Goal: Check status

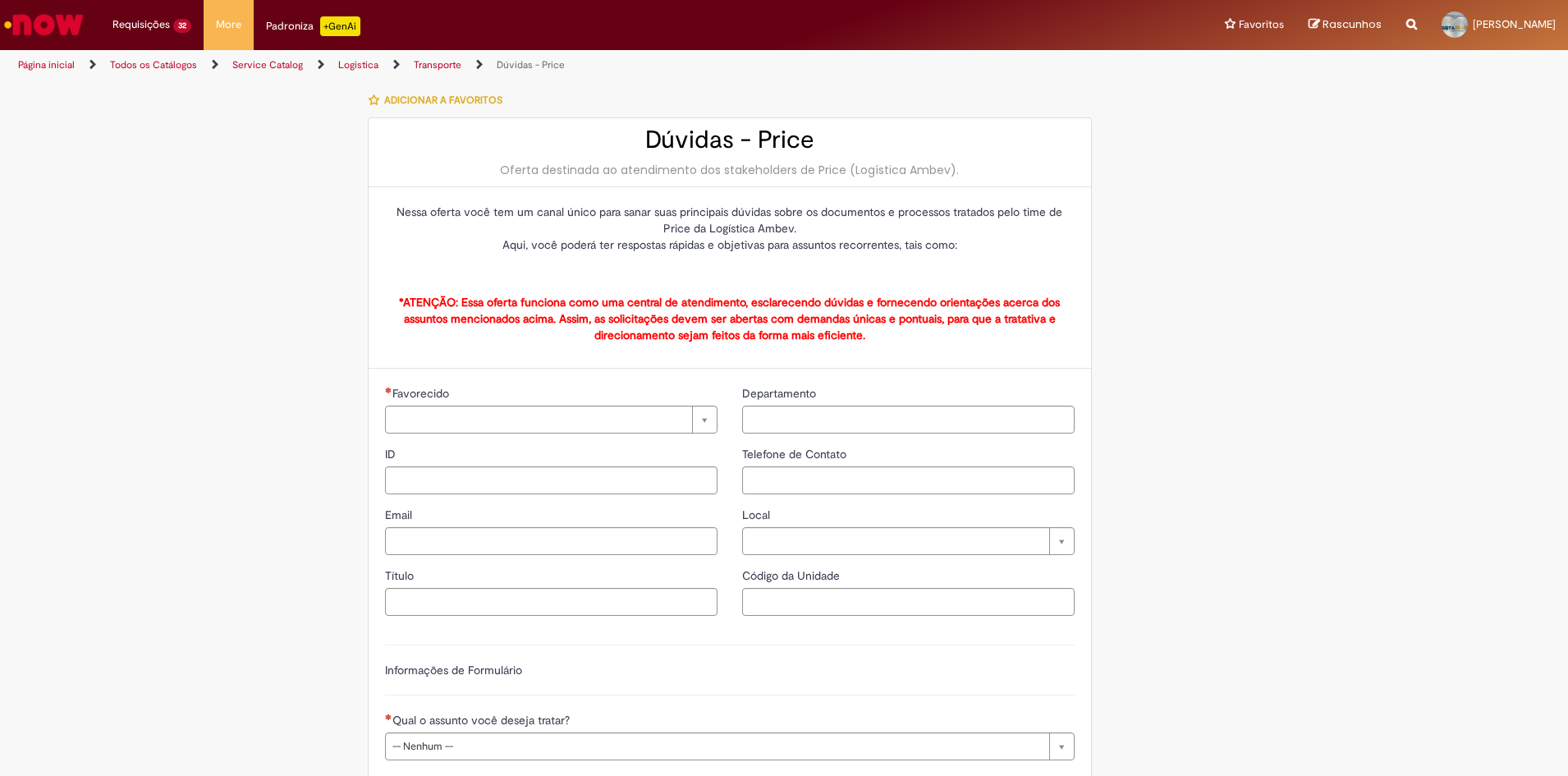
type input "**********"
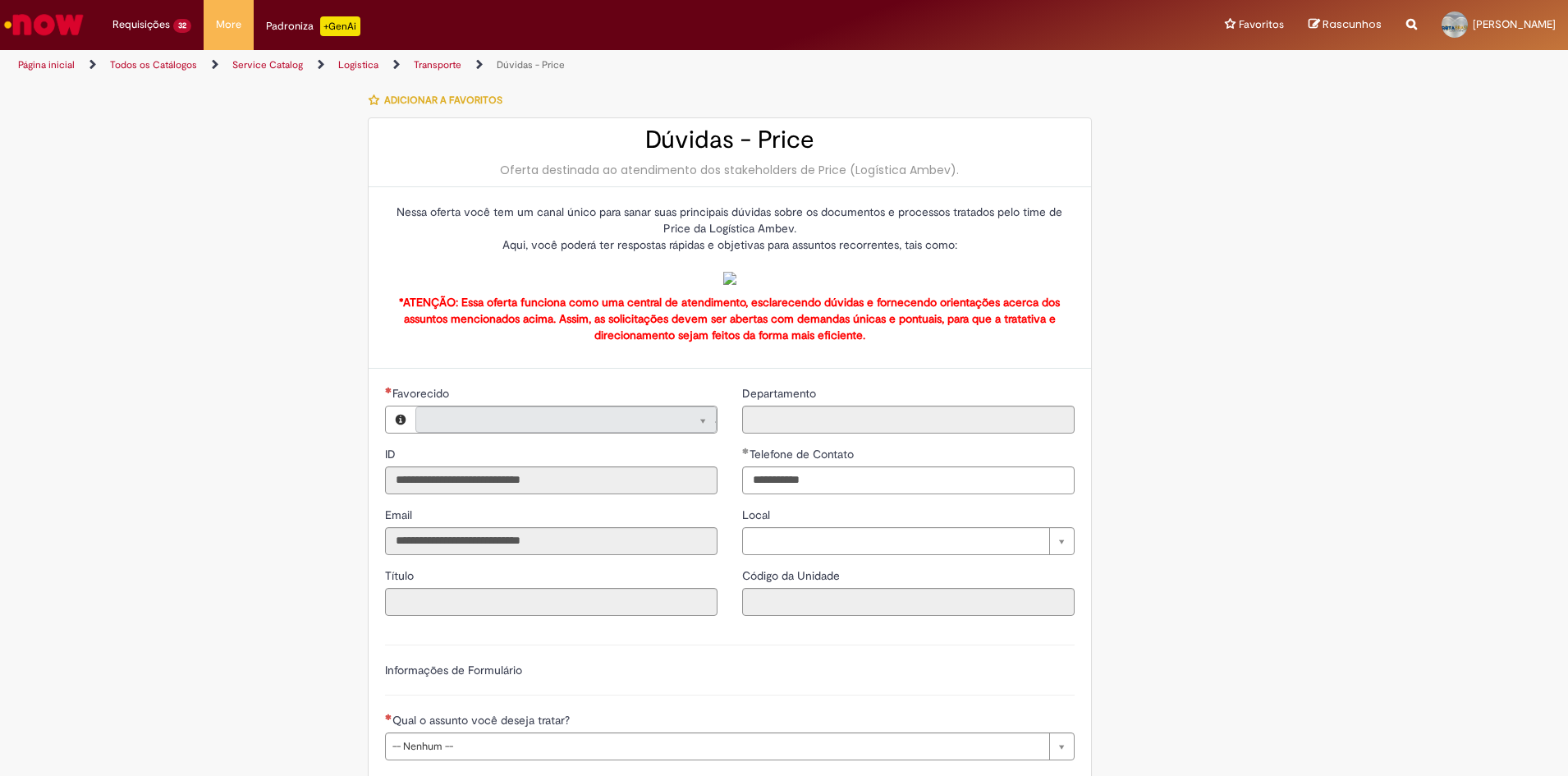
type input "**********"
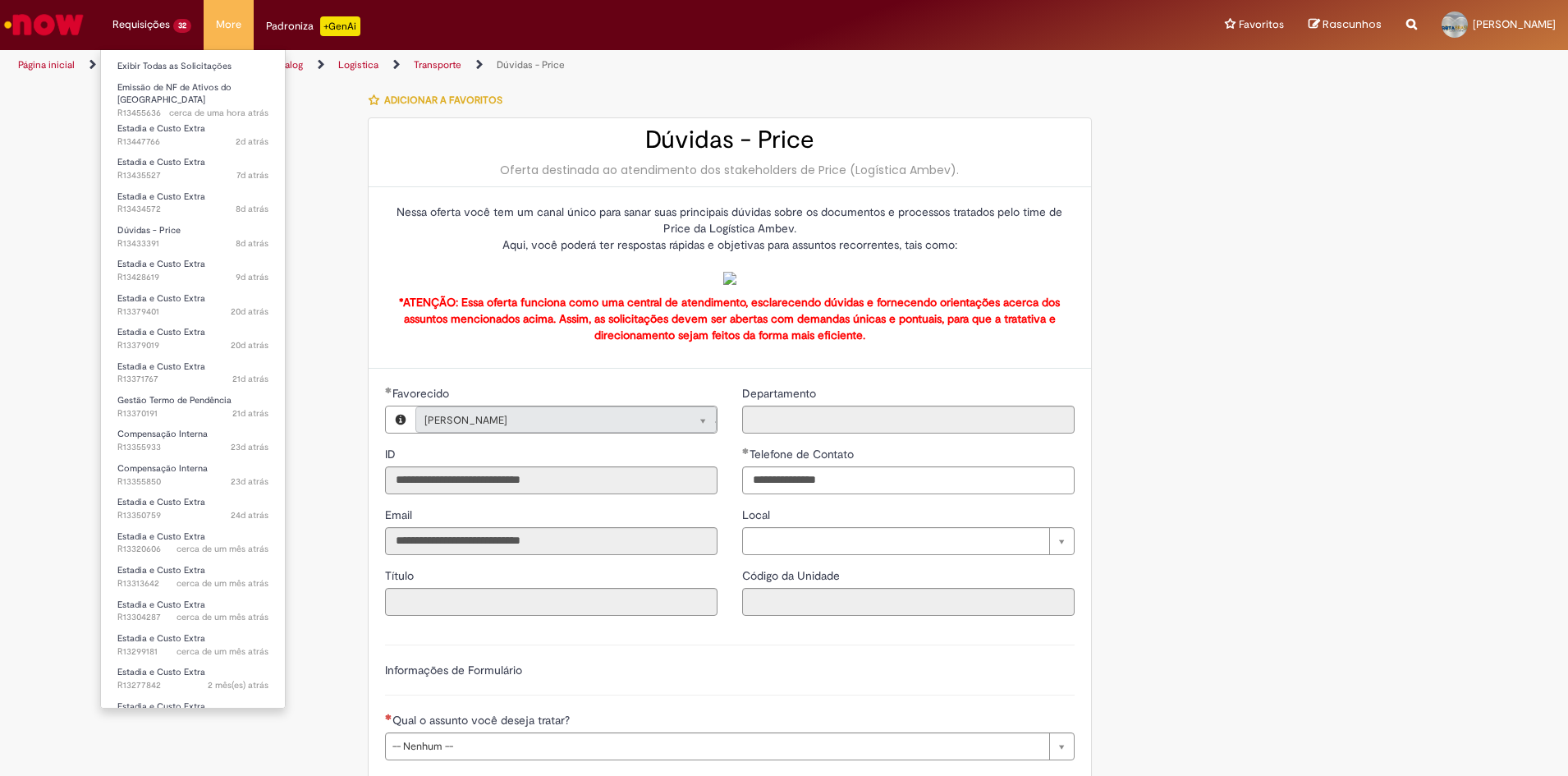
click at [187, 14] on li "Requisições 32 Exibir Todas as Solicitações Emissão de NF de Ativos do ASVD cer…" at bounding box center [151, 25] width 103 height 49
click at [185, 67] on link "Exibir Todas as Solicitações" at bounding box center [192, 67] width 183 height 18
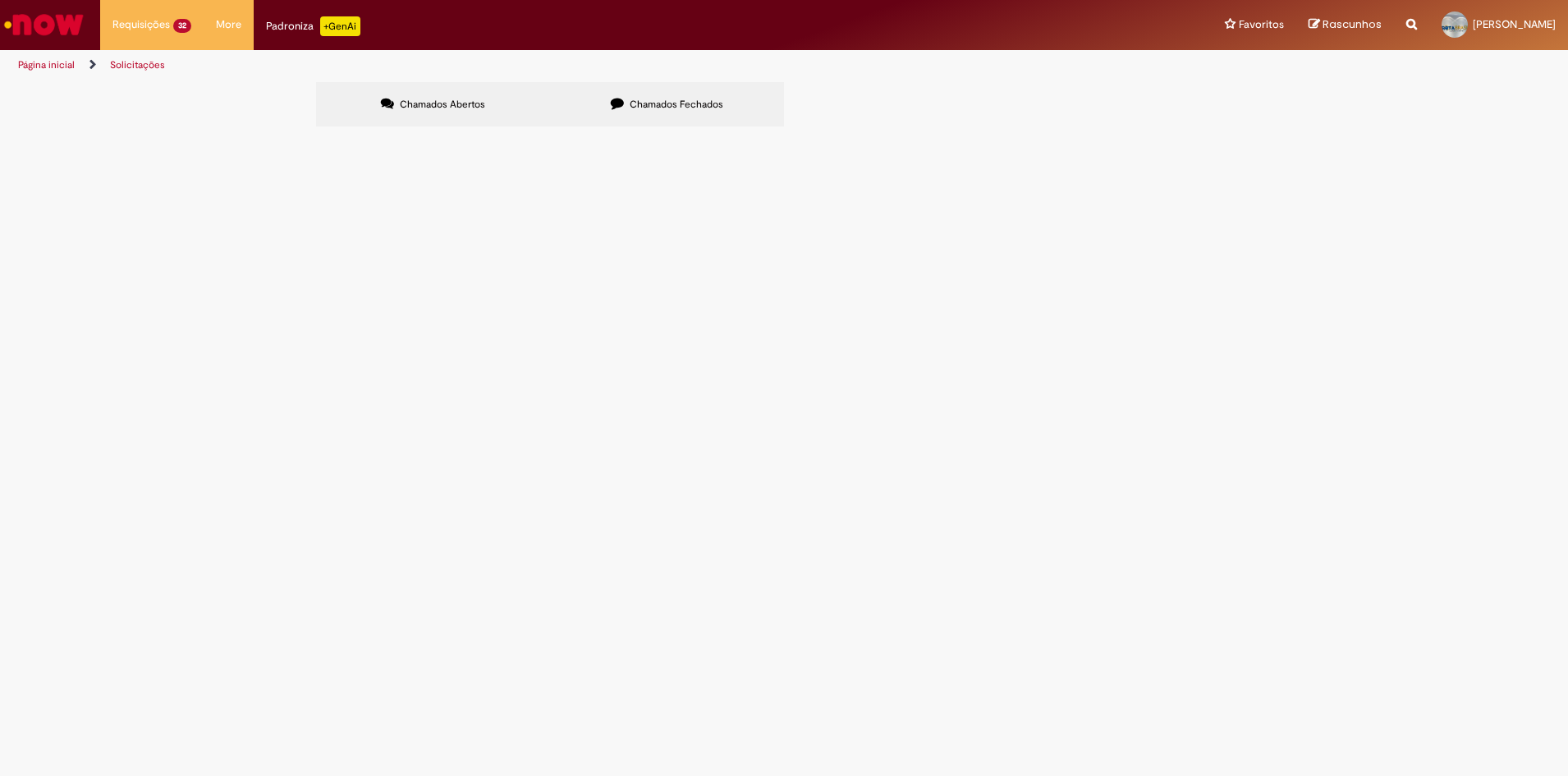
click at [707, 103] on span "Chamados Fechados" at bounding box center [676, 104] width 93 height 13
click at [0, 0] on span "Compensação Interna" at bounding box center [0, 0] width 0 height 0
click at [0, 0] on span "Expirado" at bounding box center [0, 0] width 0 height 0
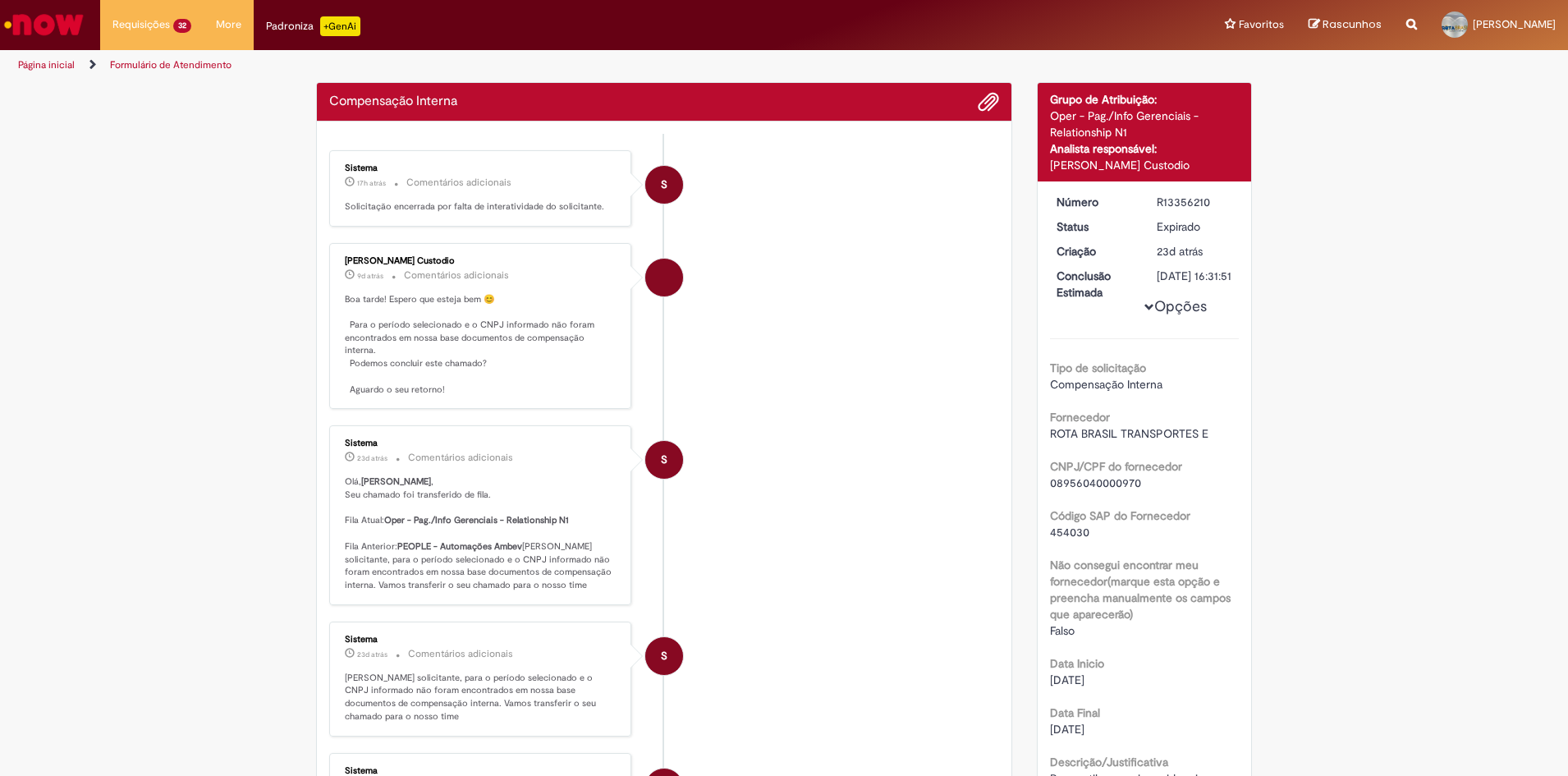
click at [879, 321] on li "[PERSON_NAME] Custodio 9d atrás 9 dias atrás Comentários adicionais Boa tarde! …" at bounding box center [664, 327] width 670 height 167
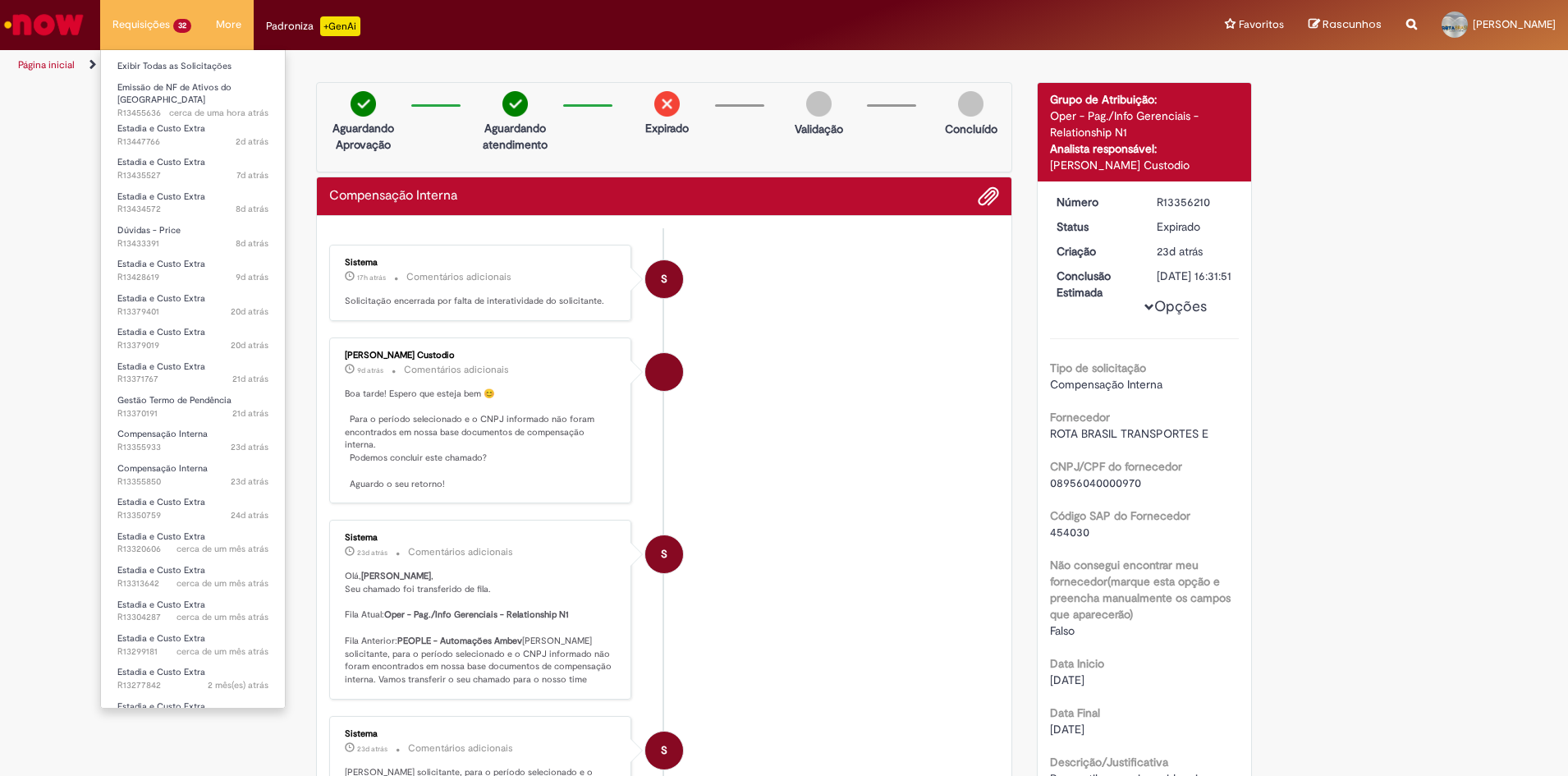
click at [175, 33] on li "Requisições 32 Exibir Todas as Solicitações Emissão de NF de Ativos do ASVD cer…" at bounding box center [151, 25] width 103 height 49
click at [167, 63] on link "Exibir Todas as Solicitações" at bounding box center [192, 67] width 183 height 18
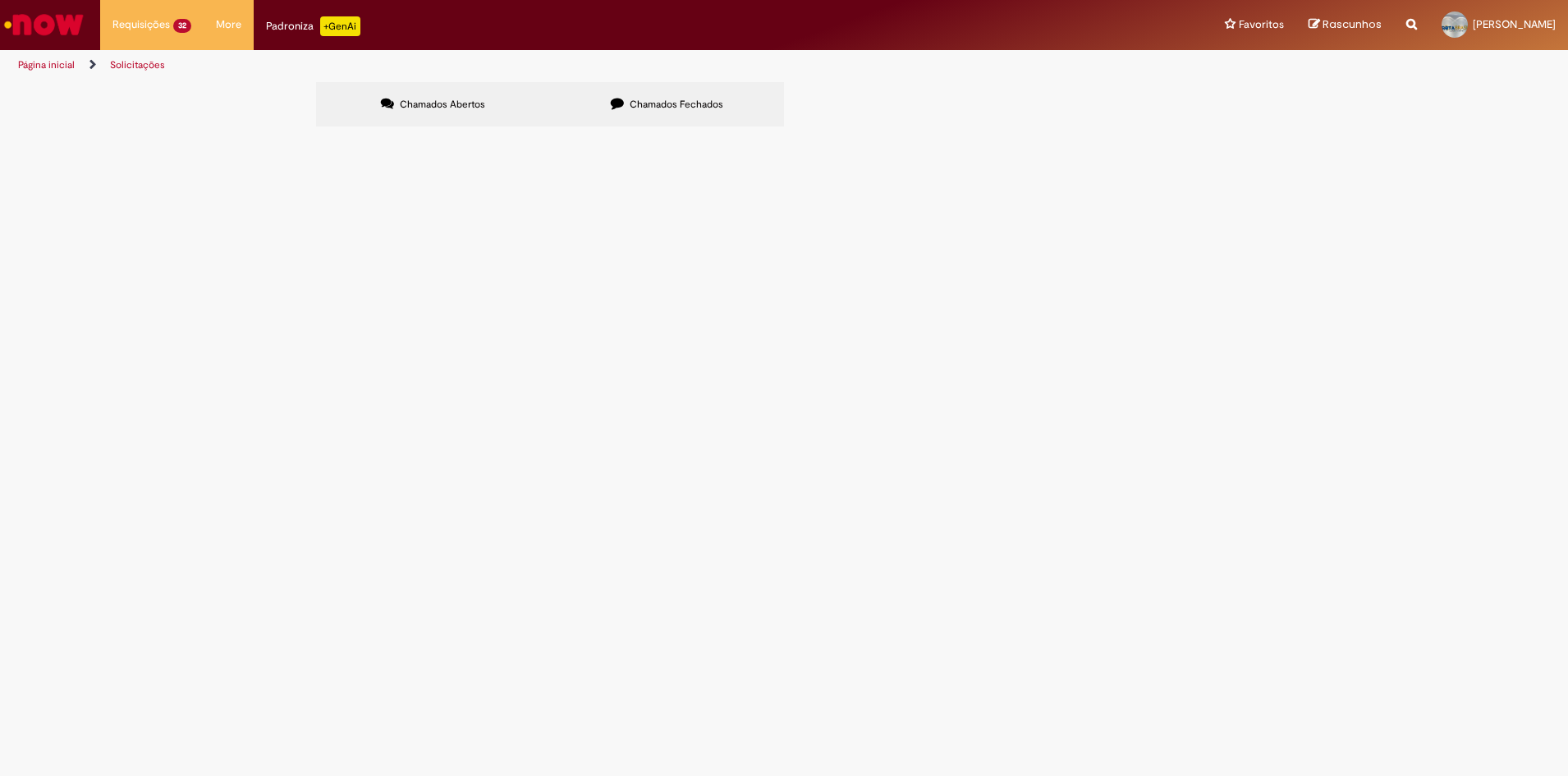
click at [417, 101] on span "Chamados Abertos" at bounding box center [442, 104] width 85 height 13
click at [0, 0] on span "Chamado cancelado pelo Now, mas ja foi emitido Cte. Solicitamos o desacordo urg…" at bounding box center [0, 0] width 0 height 0
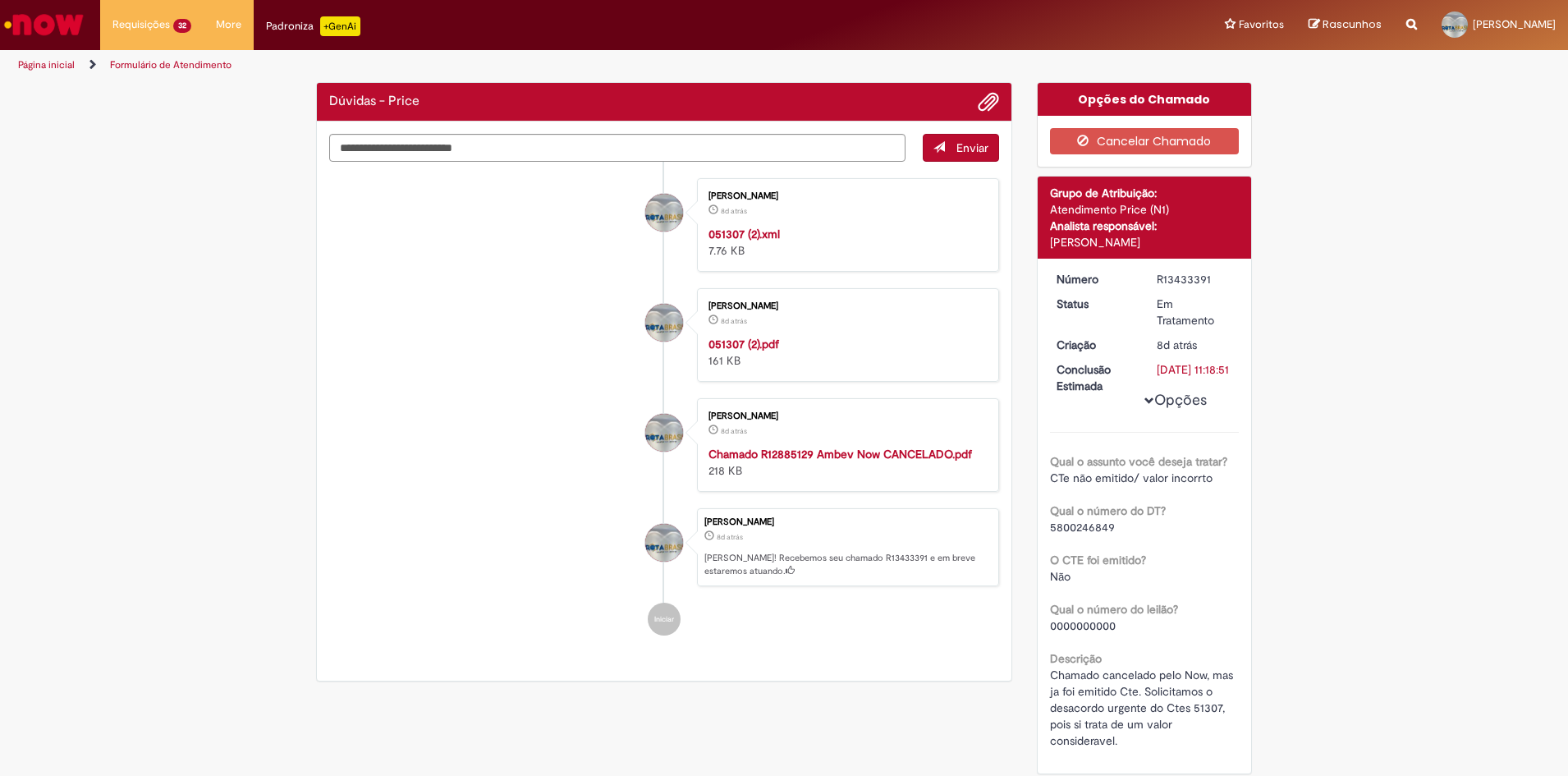
click at [513, 395] on ul "[PERSON_NAME] 8d atrás 8 dias atrás 051307 (2).xml 7.76 KB [PERSON_NAME] 8d atr…" at bounding box center [664, 407] width 670 height 491
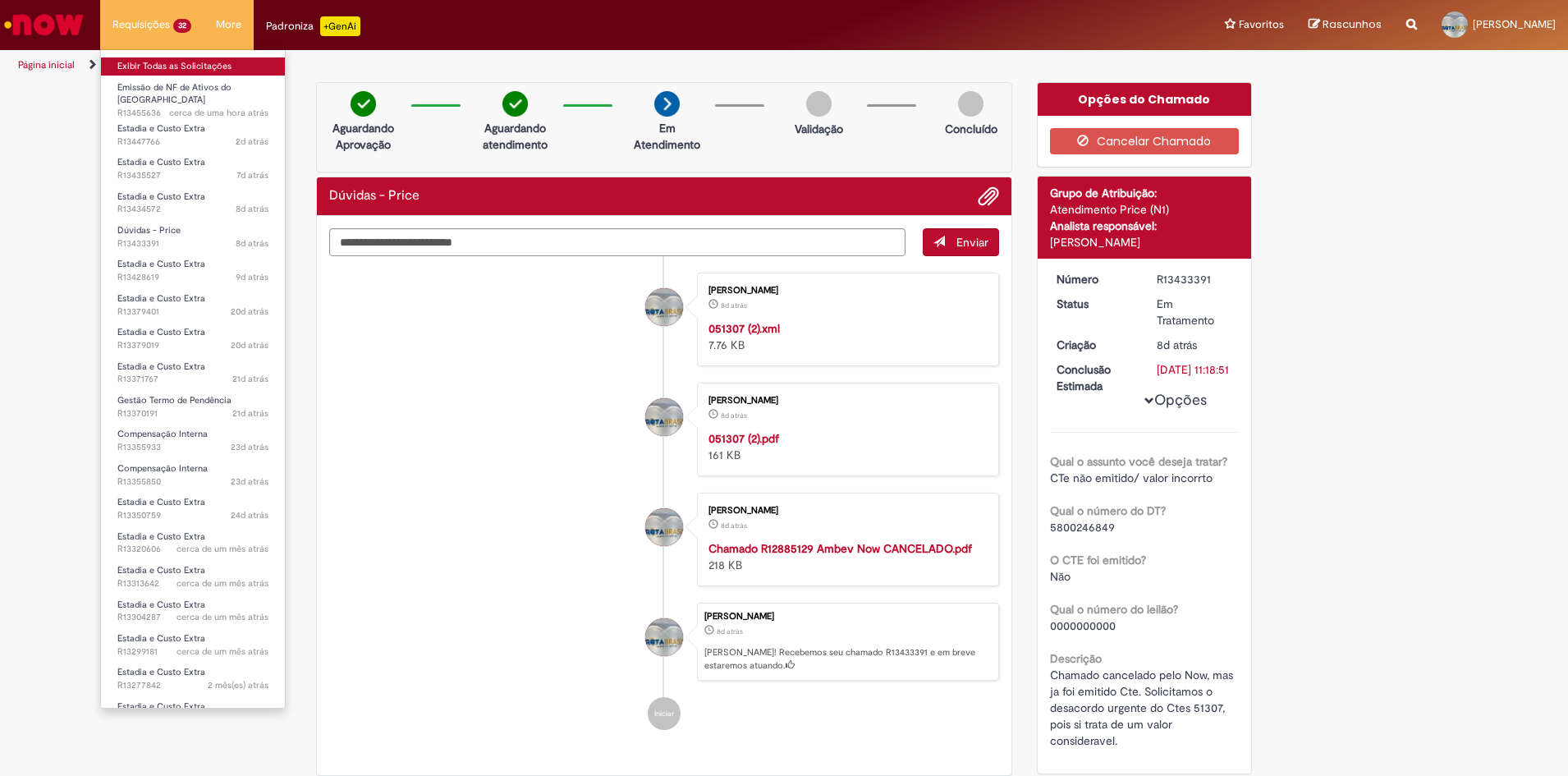
click at [149, 58] on link "Exibir Todas as Solicitações" at bounding box center [192, 67] width 183 height 18
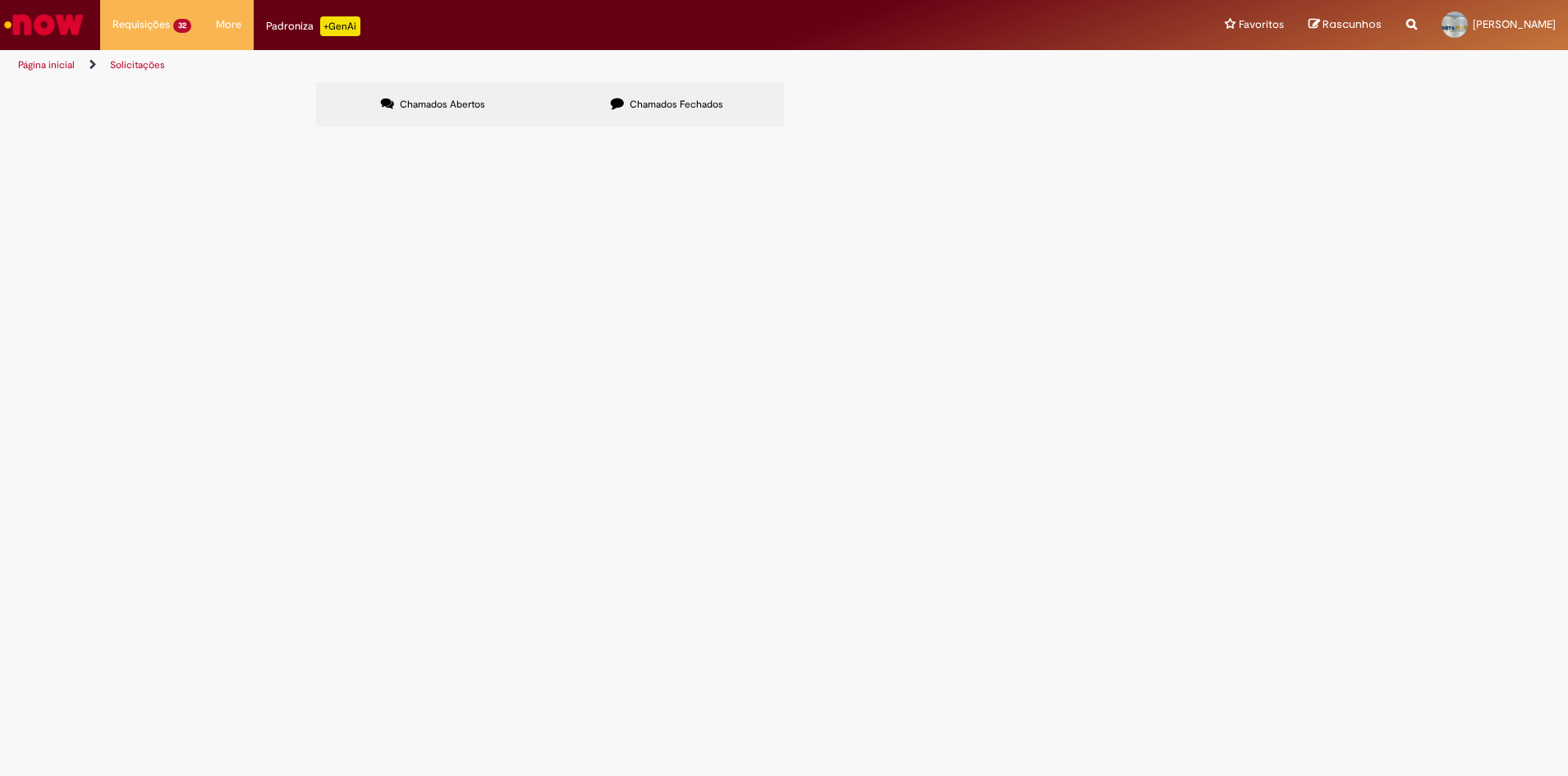
scroll to position [124, 0]
click at [0, 0] on link "2" at bounding box center [0, 0] width 0 height 0
click at [0, 0] on link "1" at bounding box center [0, 0] width 0 height 0
click at [0, 0] on span "R13370191" at bounding box center [0, 0] width 0 height 0
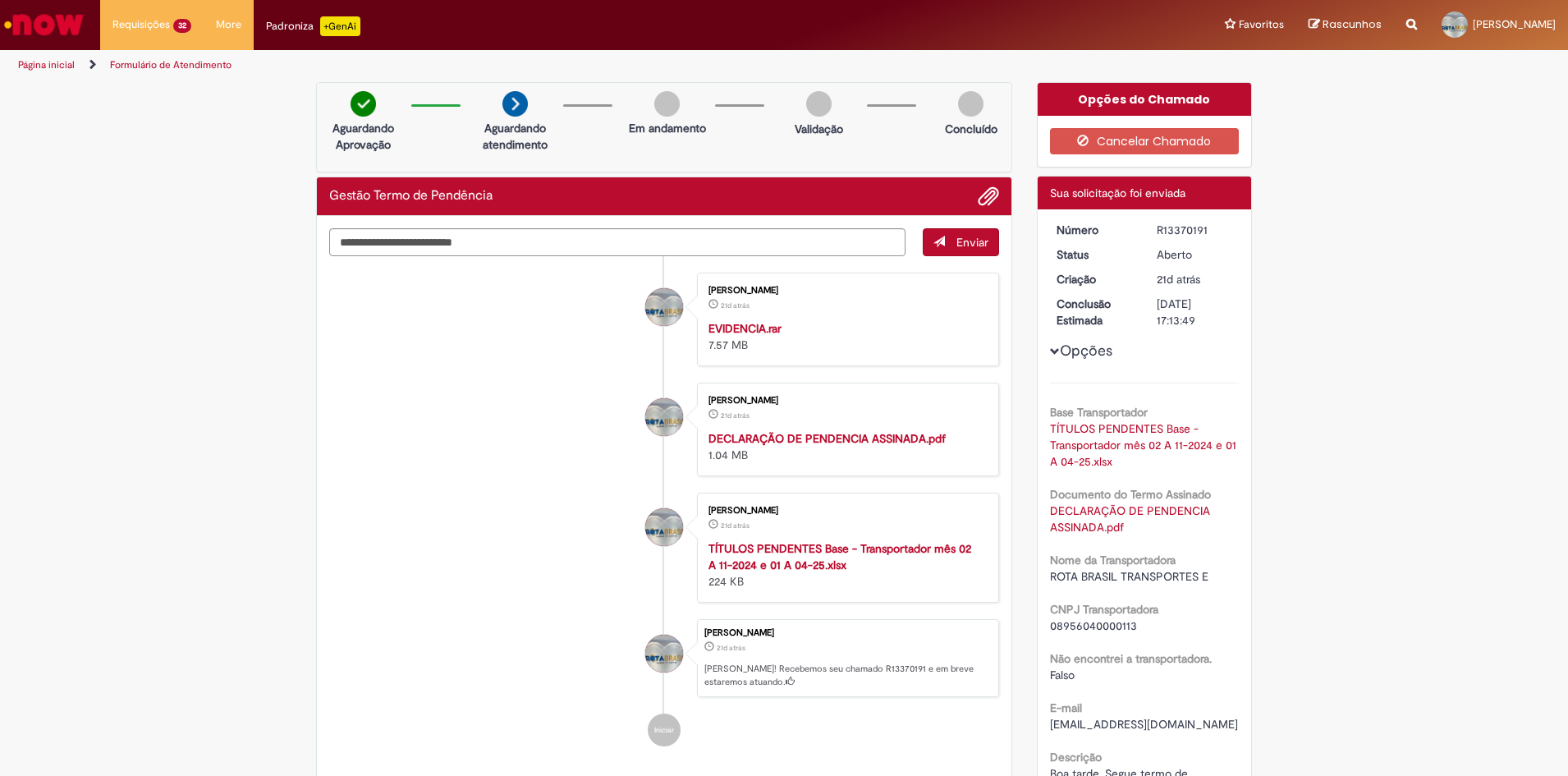
click at [562, 475] on li "[PERSON_NAME] 21d atrás 21 dias atrás DECLARAÇÃO DE PENDENCIA ASSINADA.pdf 1.04…" at bounding box center [664, 429] width 670 height 93
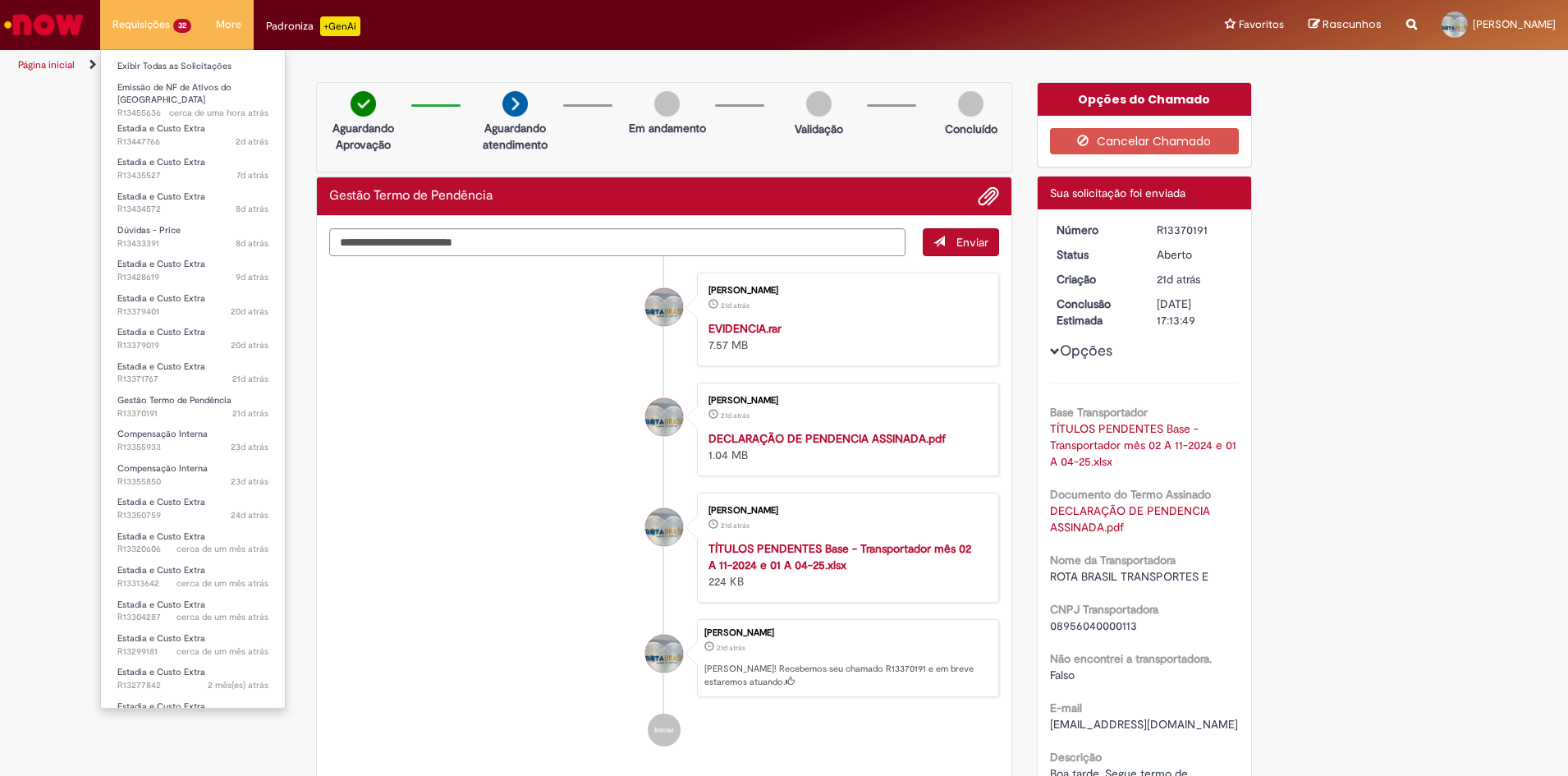
click at [153, 23] on li "Requisições 32 Exibir Todas as Solicitações Emissão de NF de Ativos do ASVD cer…" at bounding box center [151, 25] width 103 height 49
click at [149, 62] on link "Exibir Todas as Solicitações" at bounding box center [192, 67] width 183 height 18
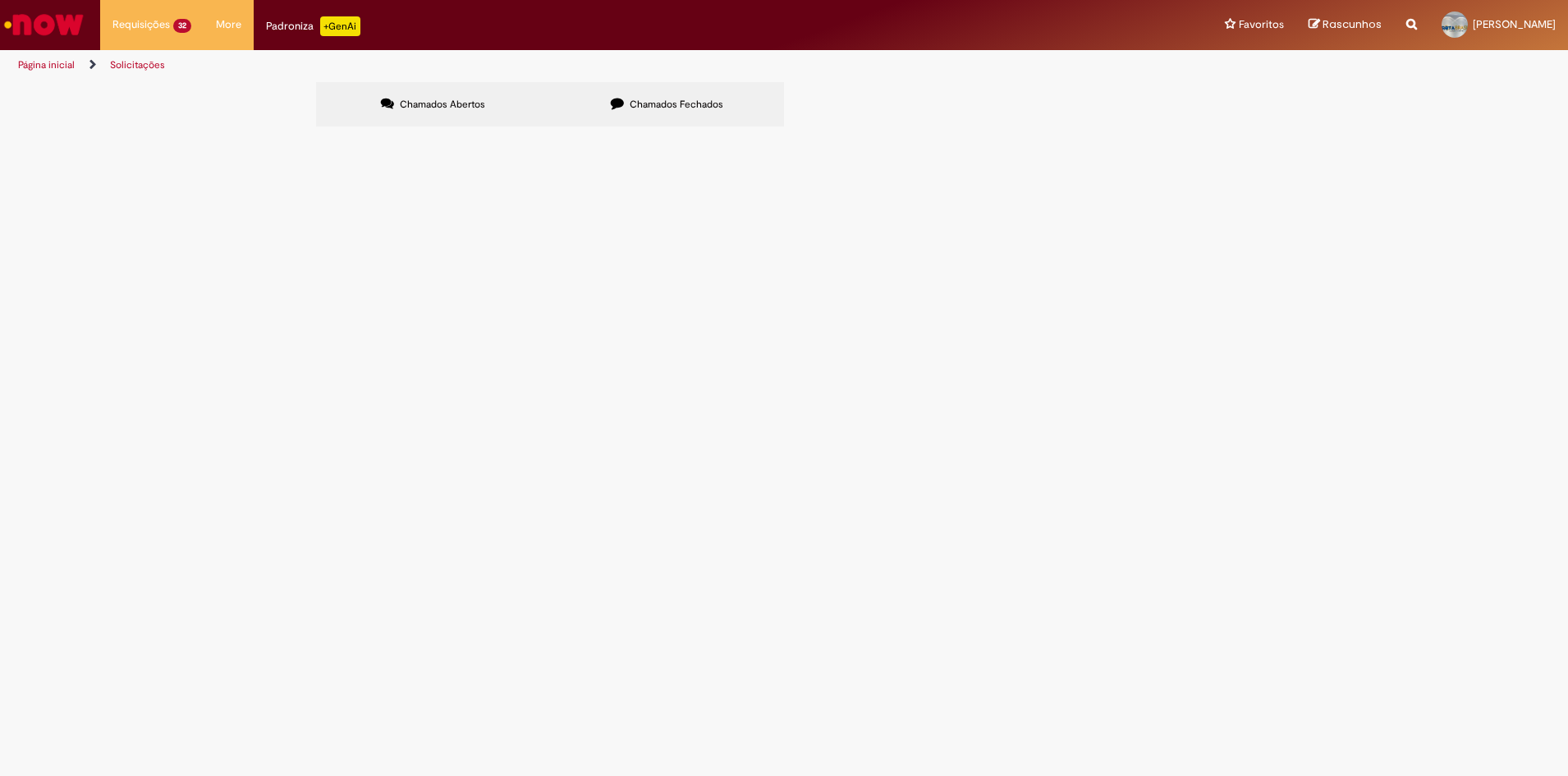
click at [0, 0] on td "R13455636" at bounding box center [0, 0] width 0 height 0
click at [0, 0] on span "Compensação Interna" at bounding box center [0, 0] width 0 height 0
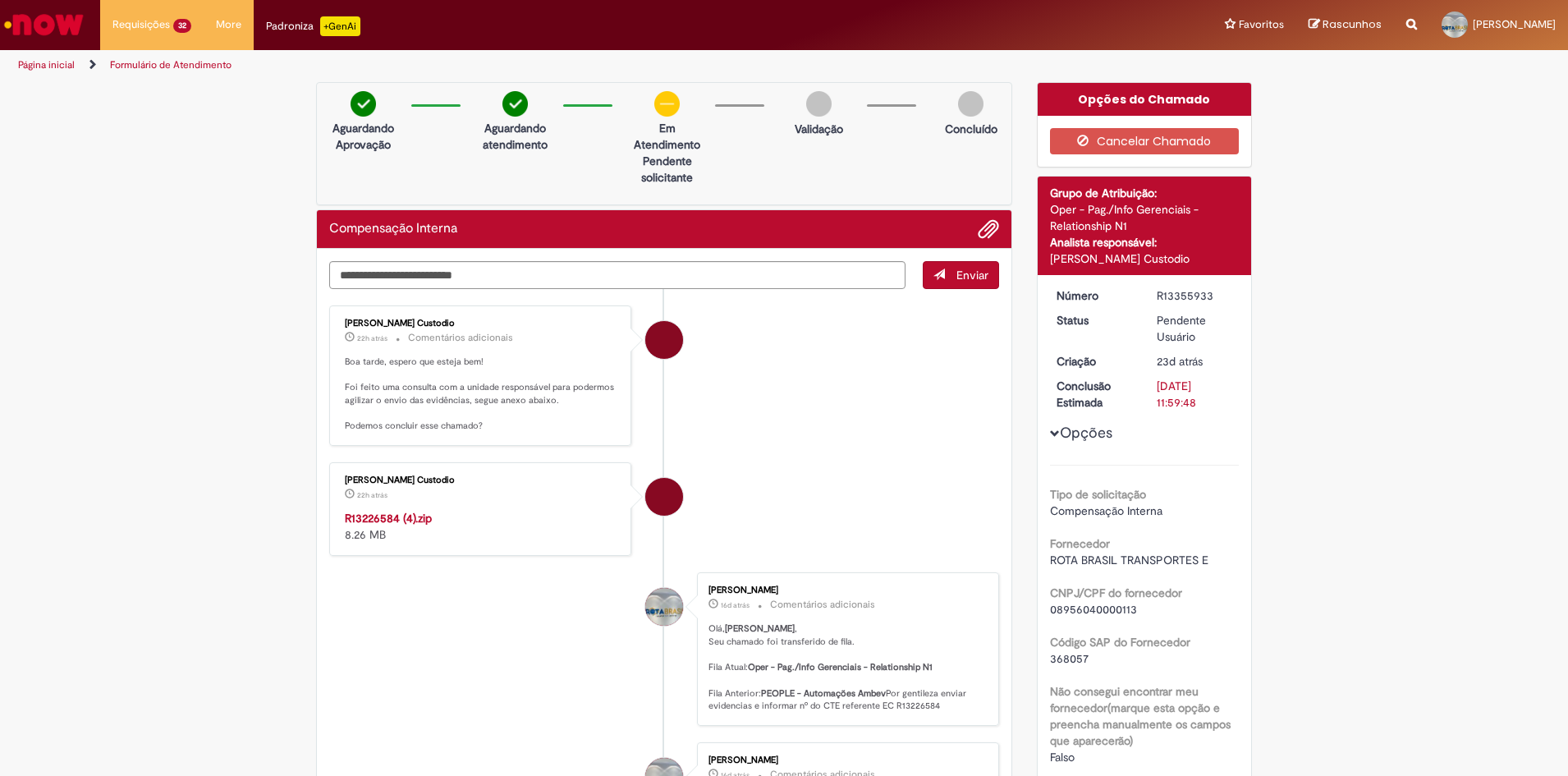
click at [358, 527] on div "R13226584 (4).zip 8.26 MB" at bounding box center [481, 526] width 274 height 32
click at [383, 518] on strong "R13226584 (4).zip" at bounding box center [388, 518] width 87 height 15
